Goal: Task Accomplishment & Management: Use online tool/utility

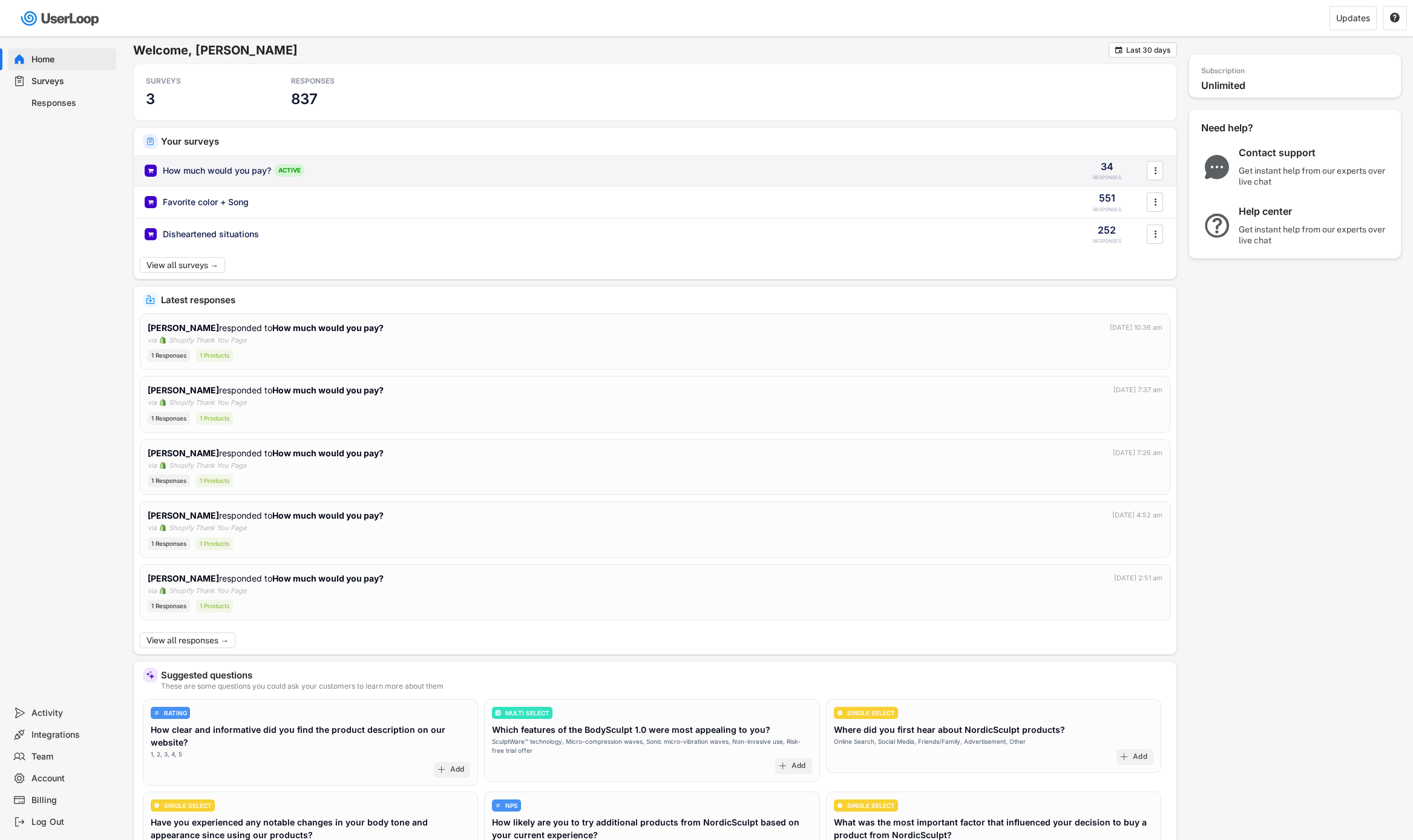
click at [537, 168] on div "How much would you pay? ACTIVE" at bounding box center [604, 170] width 919 height 13
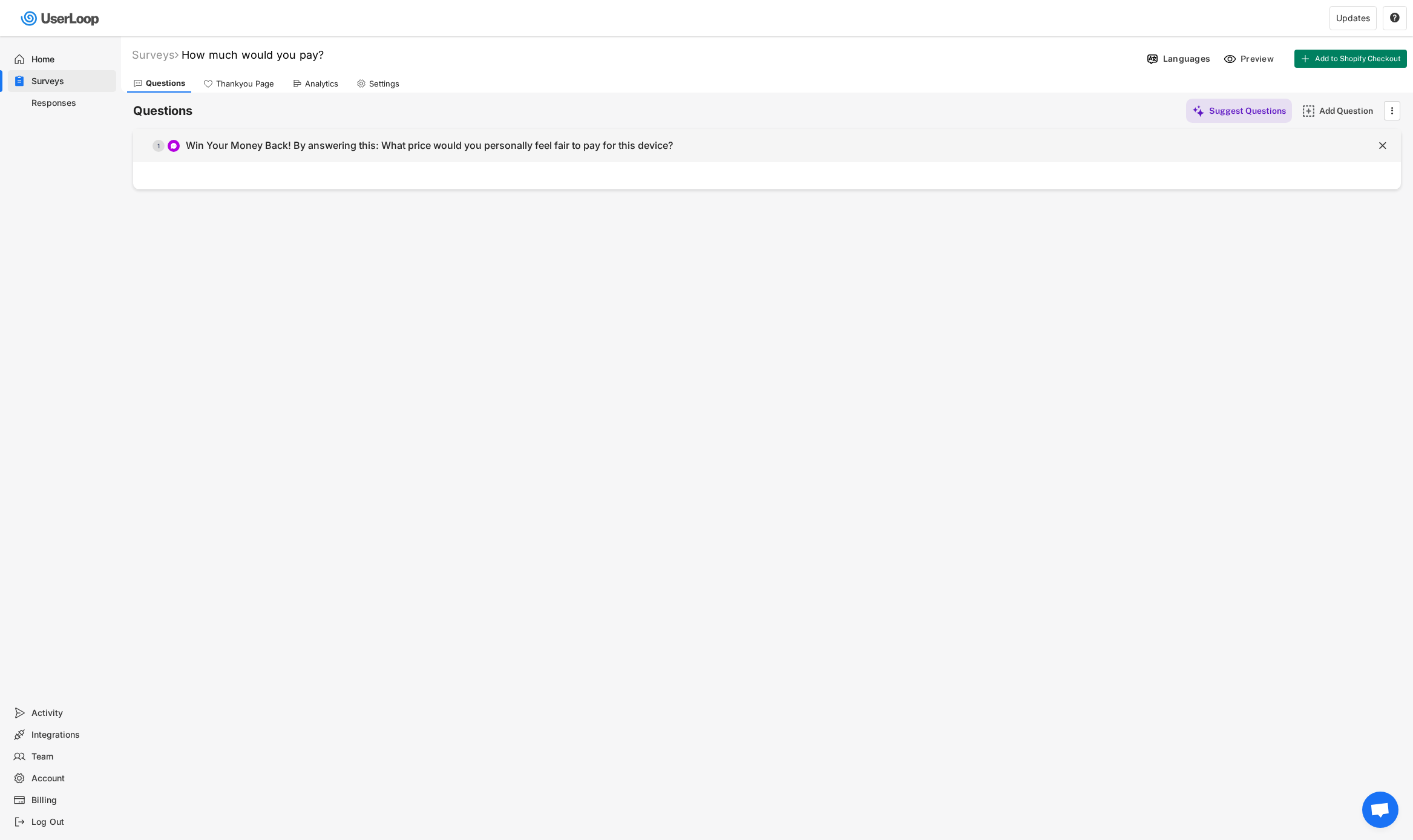
click at [595, 143] on div "Win Your Money Back! By answering this: What price would you personally feel fa…" at bounding box center [429, 145] width 487 height 13
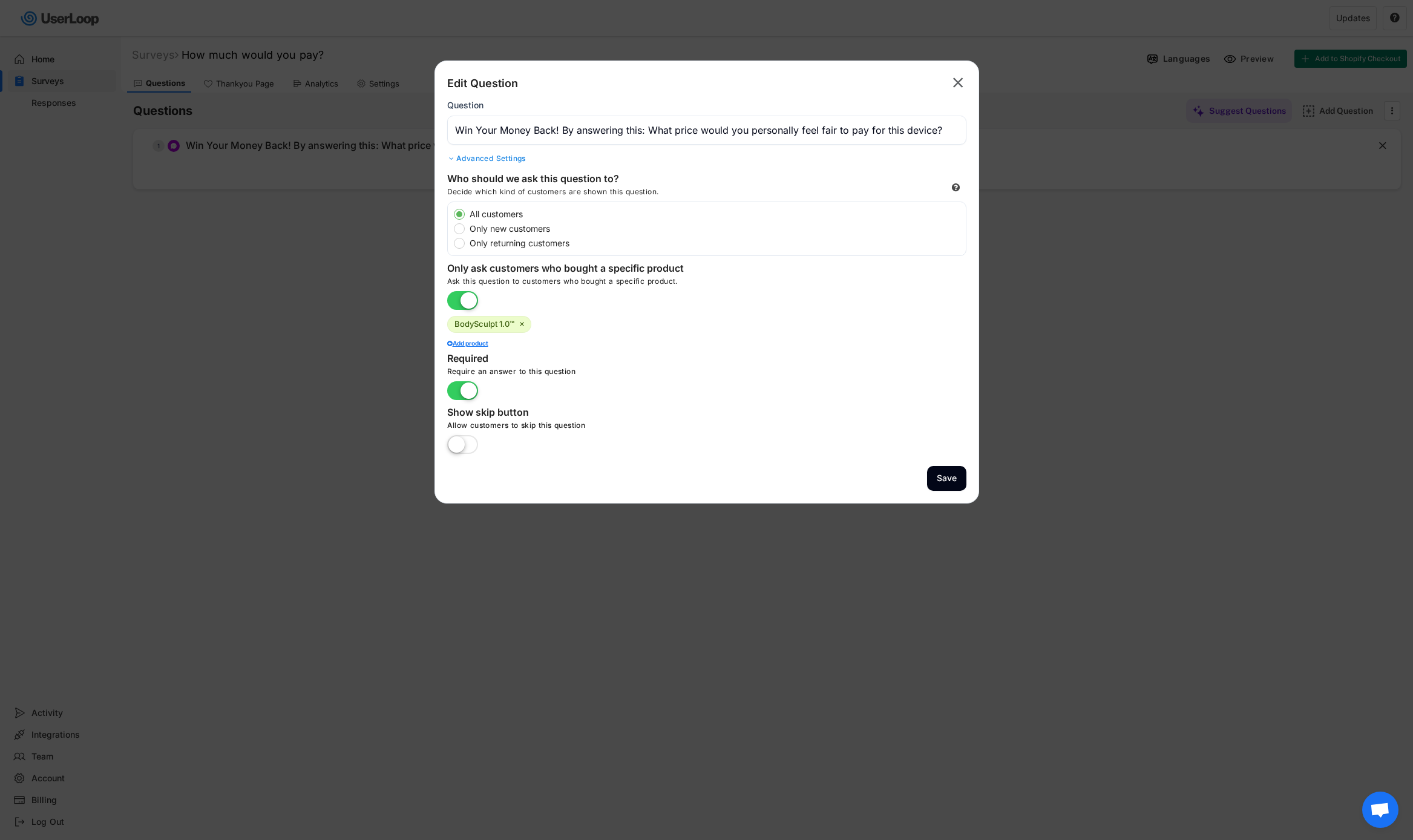
click at [975, 85] on div "Edit Question  Question Advanced Settings Who should we ask this question to? …" at bounding box center [707, 282] width 545 height 443
click at [962, 85] on text "" at bounding box center [958, 82] width 10 height 18
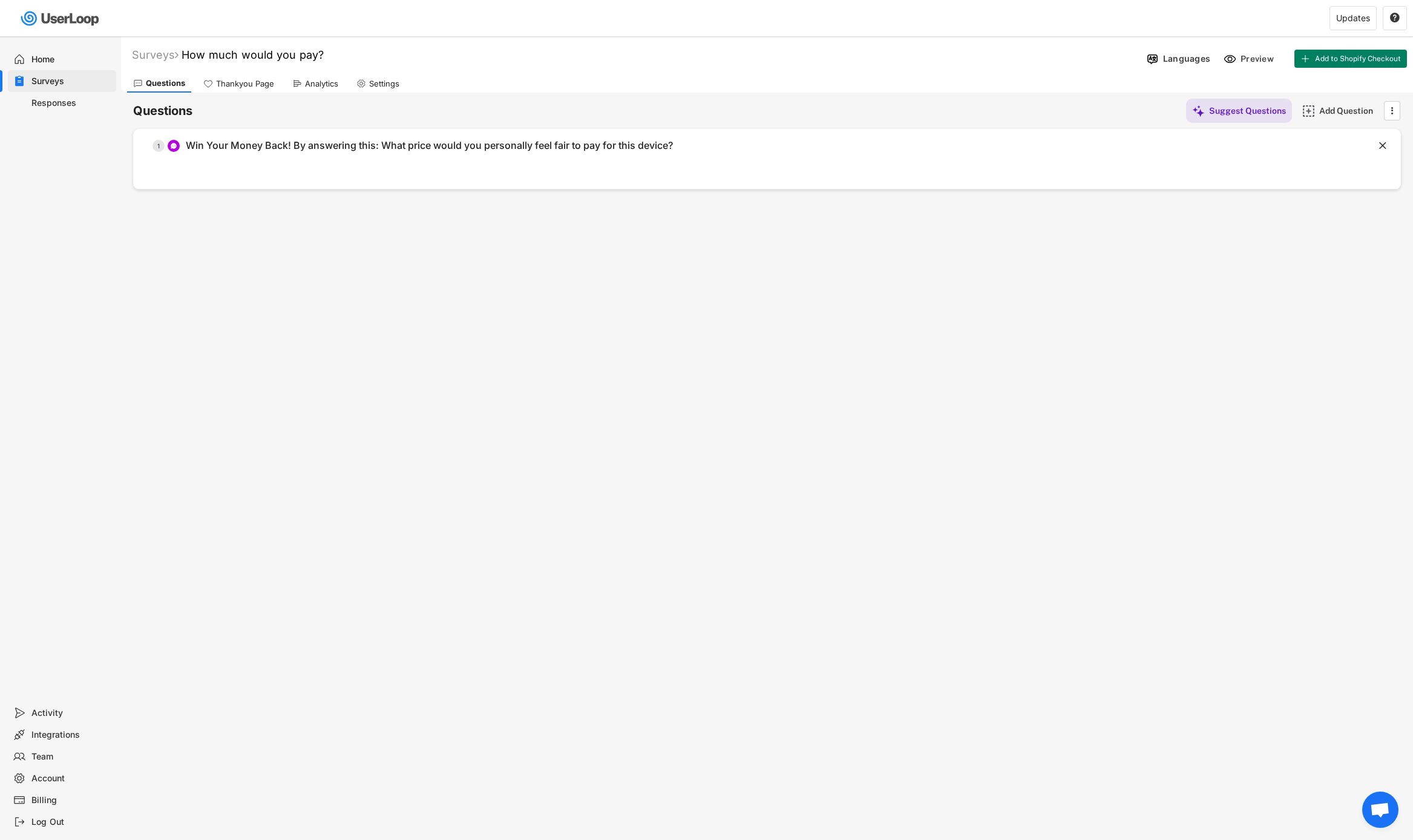
click at [80, 102] on div "Responses" at bounding box center [71, 103] width 80 height 12
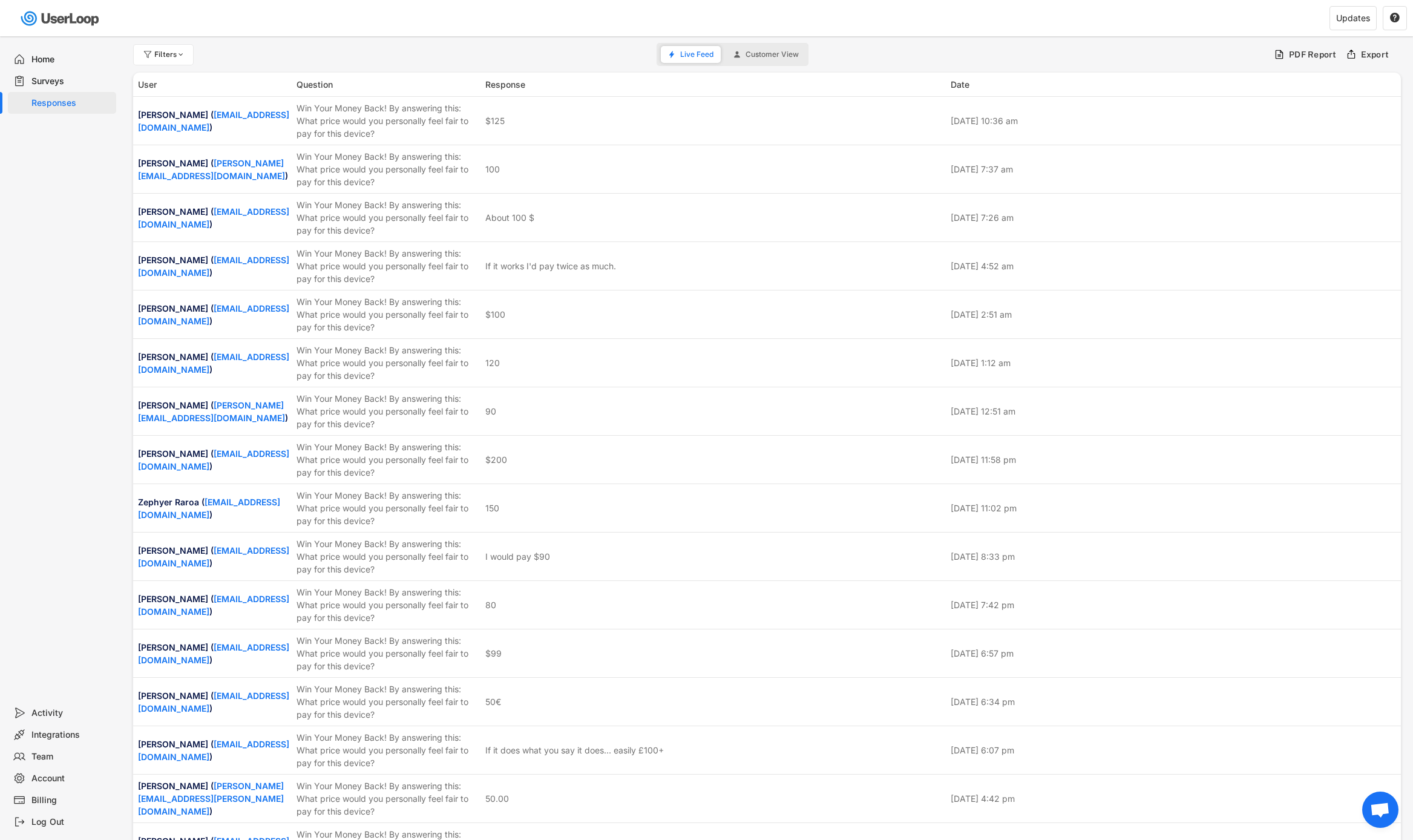
click at [30, 17] on img at bounding box center [61, 18] width 85 height 25
